Goal: Navigation & Orientation: Find specific page/section

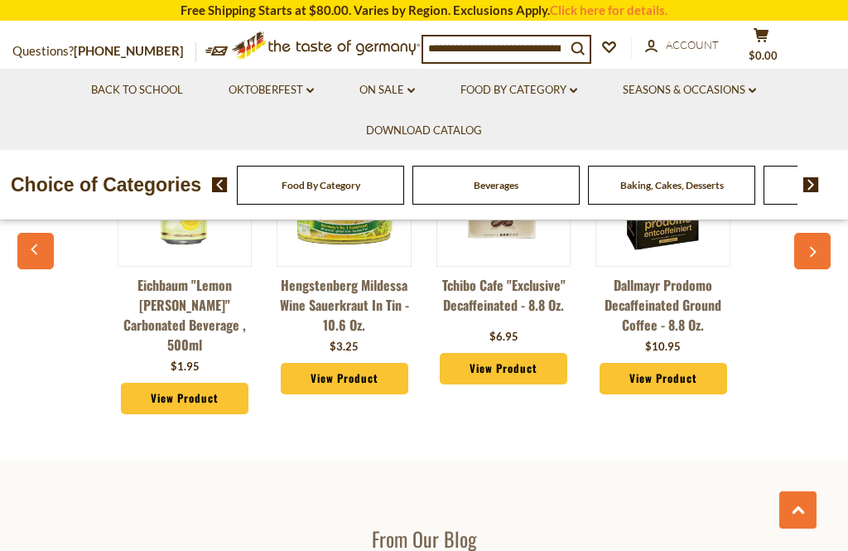
scroll to position [1792, 0]
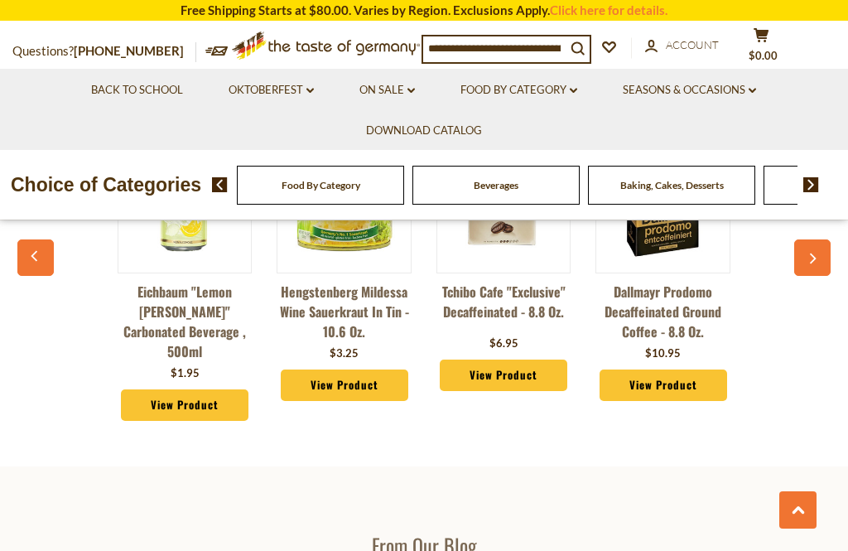
click at [399, 93] on link "On Sale dropdown_arrow" at bounding box center [386, 90] width 55 height 18
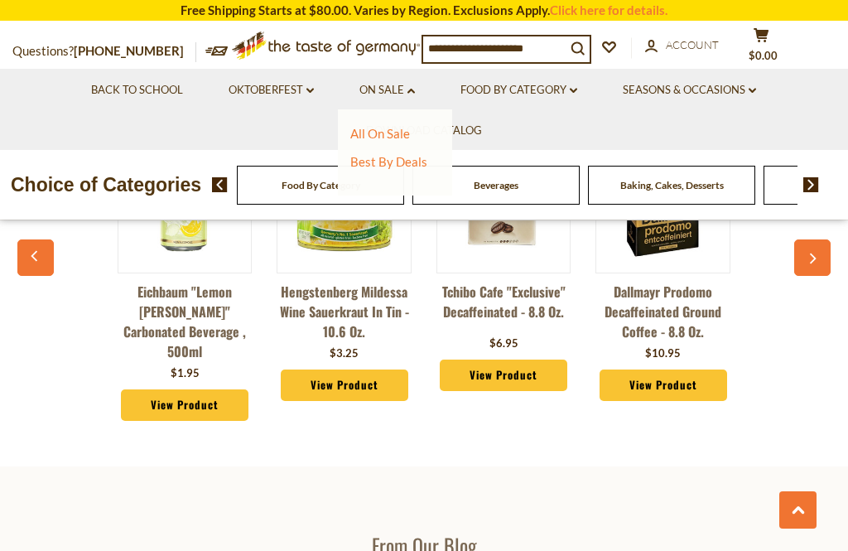
click at [403, 131] on link "All On Sale" at bounding box center [380, 133] width 60 height 15
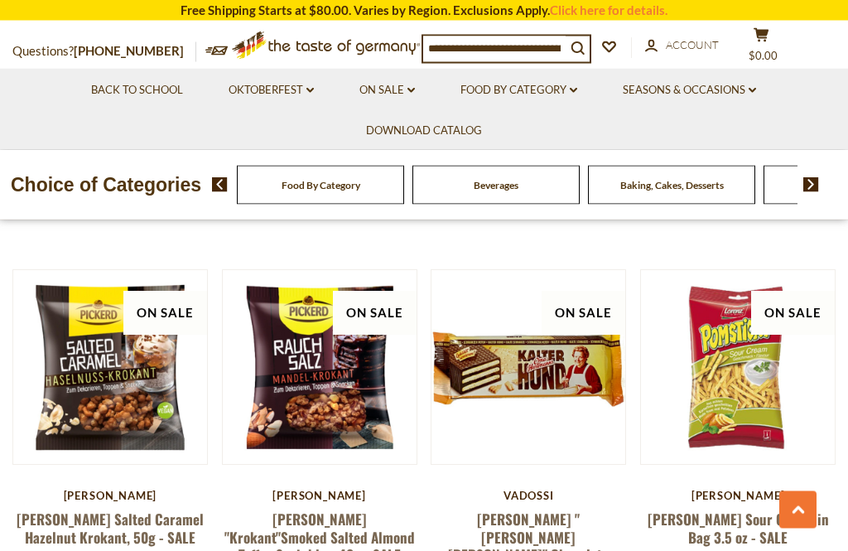
scroll to position [3524, 0]
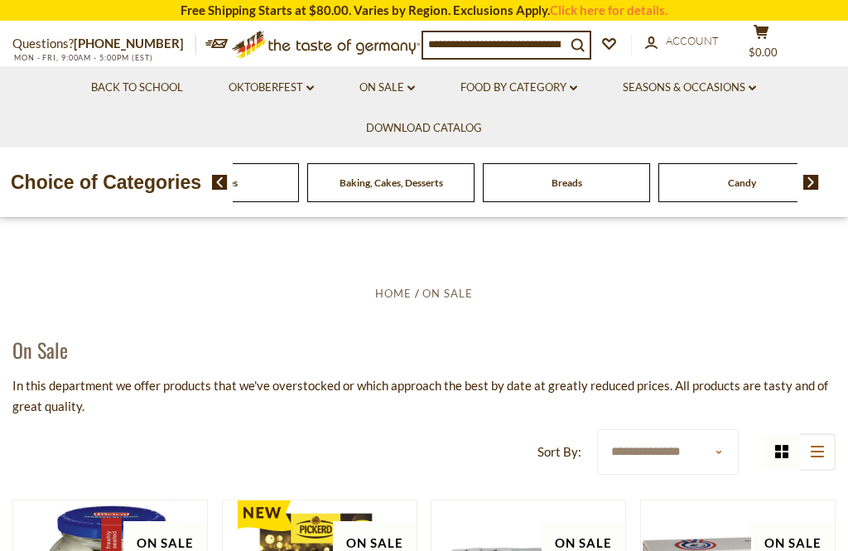
click at [123, 183] on div "Beverages" at bounding box center [39, 182] width 167 height 39
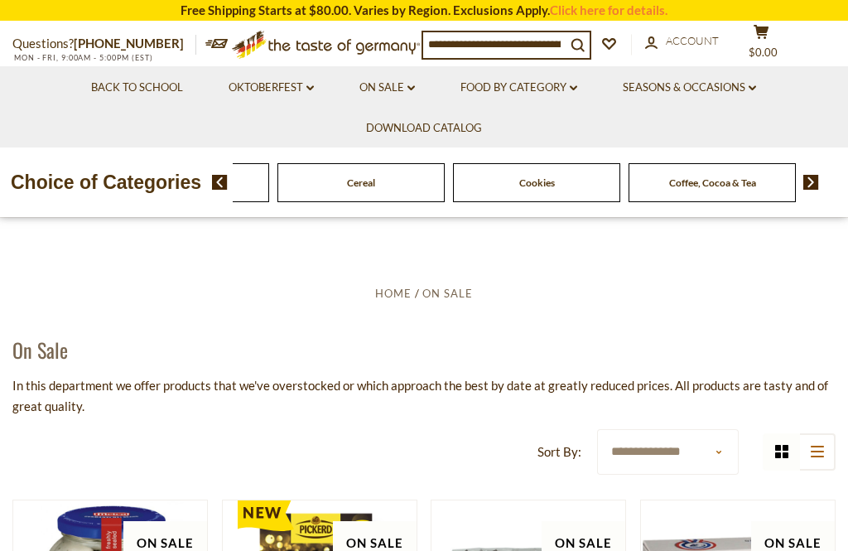
click at [577, 86] on icon at bounding box center [573, 88] width 7 height 5
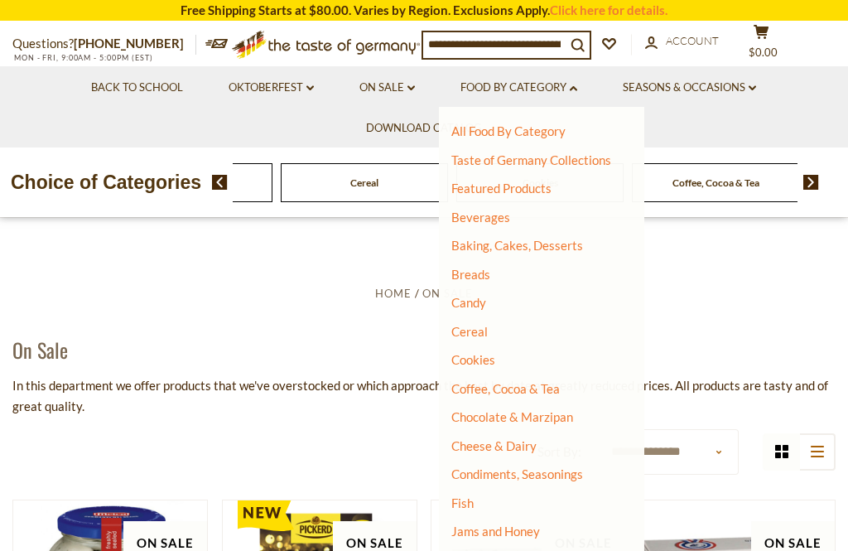
click at [480, 273] on link "Breads" at bounding box center [470, 274] width 39 height 15
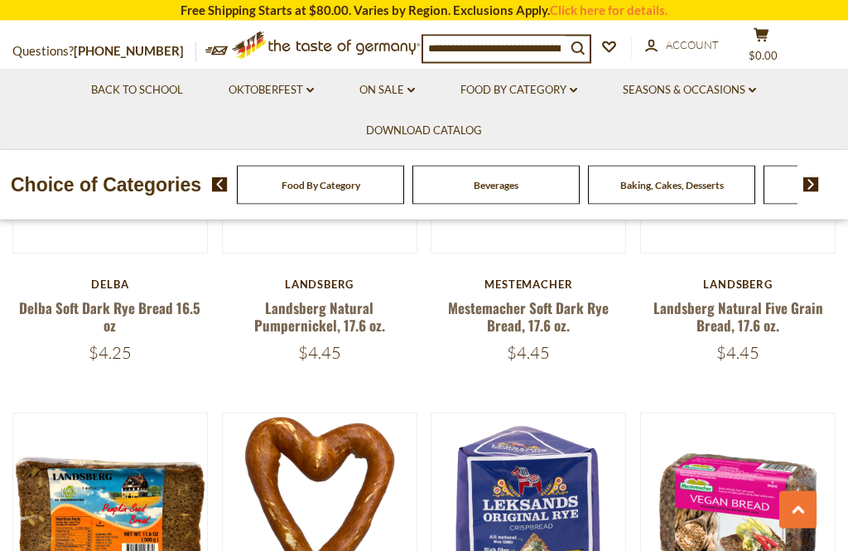
scroll to position [888, 0]
